Goal: Task Accomplishment & Management: Use online tool/utility

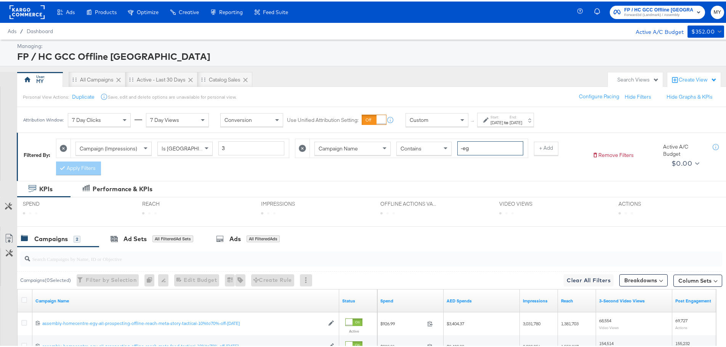
click at [473, 143] on input "-eg" at bounding box center [490, 147] width 66 height 14
type input "-om"
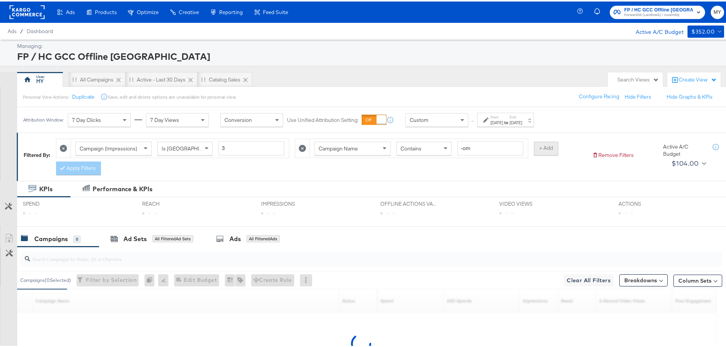
click at [546, 149] on button "+ Add" at bounding box center [546, 147] width 24 height 14
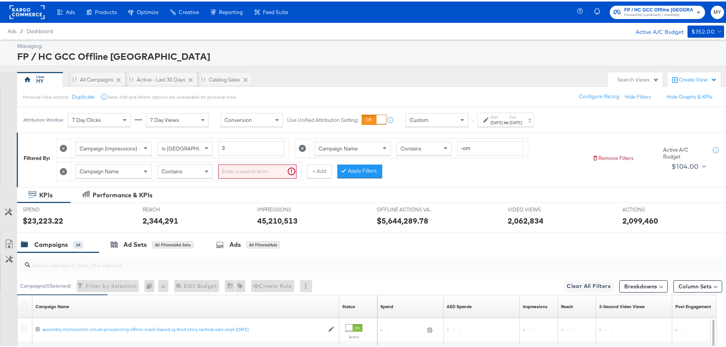
click at [236, 175] on input "search" at bounding box center [257, 170] width 78 height 14
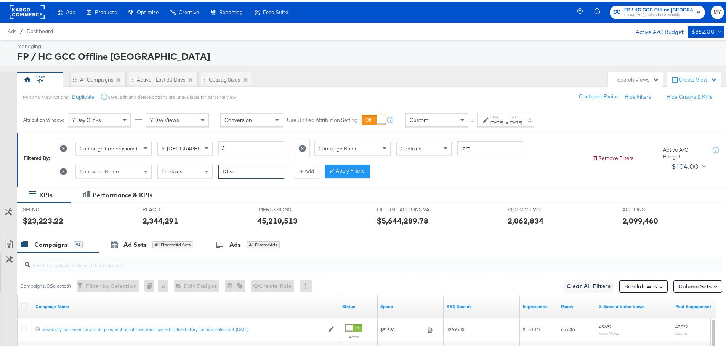
type input "13-se"
click at [522, 118] on label "End:" at bounding box center [516, 115] width 13 height 5
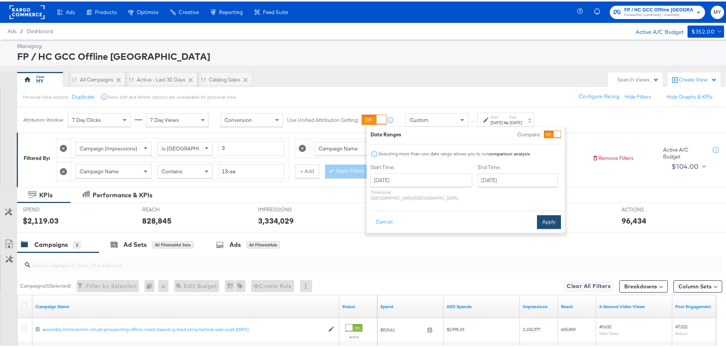
click at [547, 217] on button "Apply" at bounding box center [549, 221] width 24 height 14
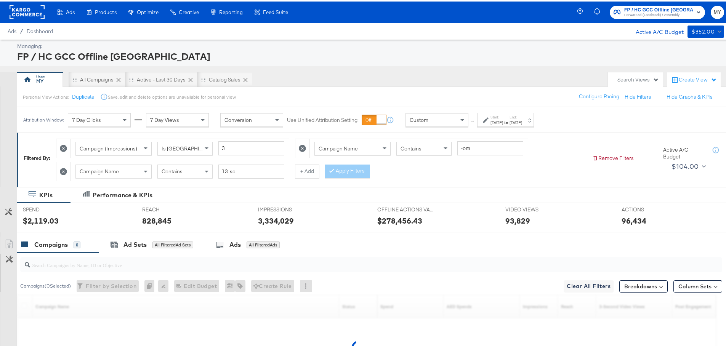
scroll to position [94, 0]
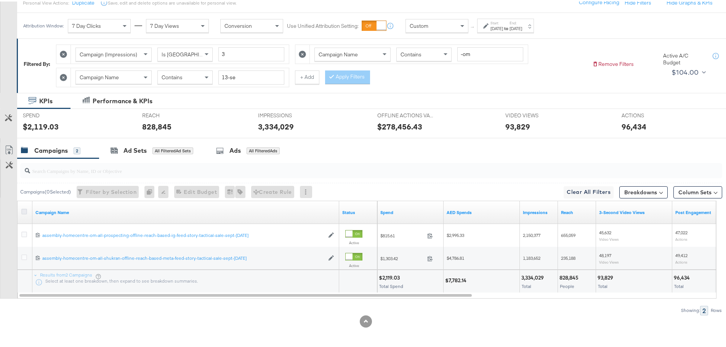
click at [25, 212] on icon at bounding box center [24, 210] width 6 height 6
click at [0, 0] on input "checkbox" at bounding box center [0, 0] width 0 height 0
click at [7, 147] on icon at bounding box center [9, 148] width 9 height 9
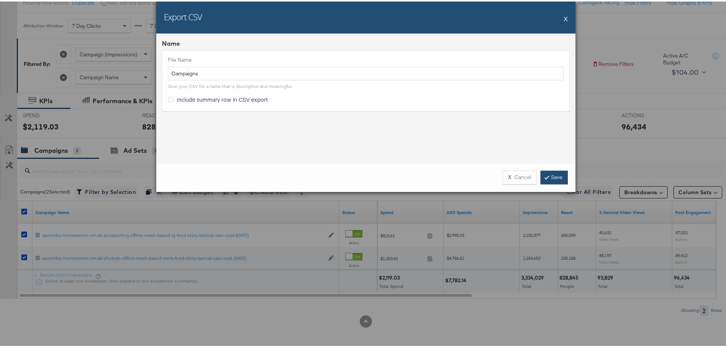
click at [555, 176] on link "Save" at bounding box center [553, 176] width 27 height 14
